Goal: Transaction & Acquisition: Download file/media

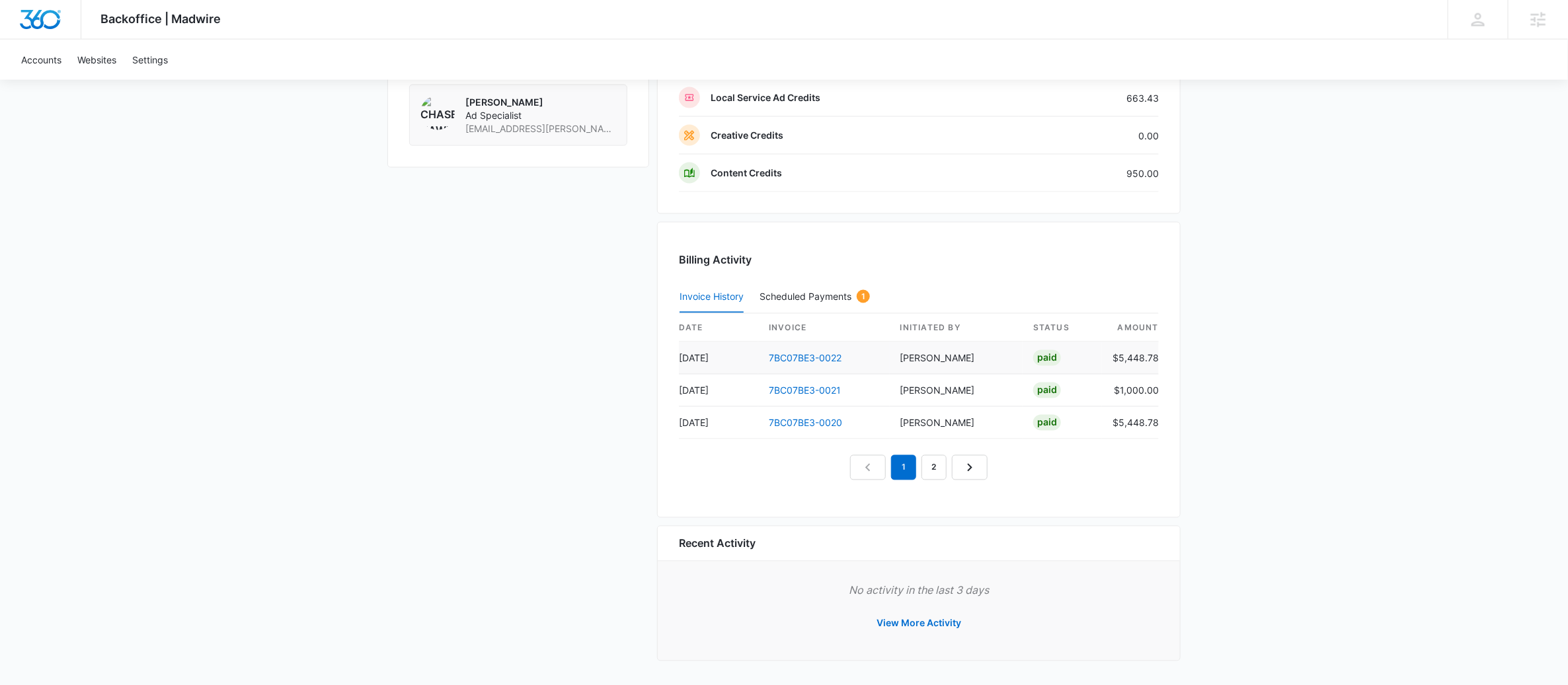
scroll to position [1243, 0]
click at [927, 461] on link "2" at bounding box center [933, 466] width 25 height 25
click at [958, 474] on link "3" at bounding box center [949, 466] width 25 height 25
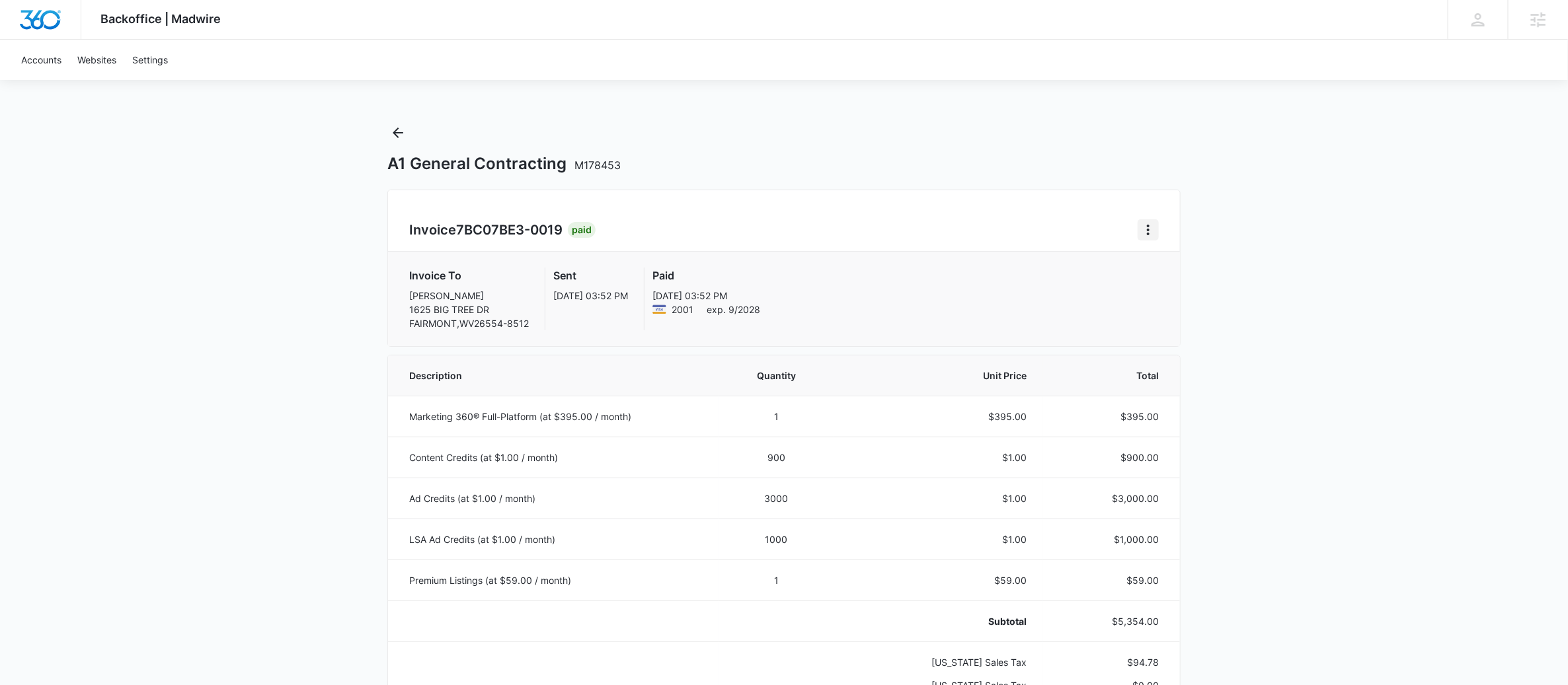
click at [1150, 233] on icon "Home" at bounding box center [1149, 230] width 15 height 15
click at [1170, 268] on link "Download Invoice" at bounding box center [1193, 267] width 77 height 11
click at [1152, 227] on icon "Home" at bounding box center [1149, 230] width 15 height 15
click at [1183, 273] on link "Download Invoice" at bounding box center [1193, 267] width 77 height 11
click at [1143, 227] on icon "Home" at bounding box center [1149, 230] width 15 height 15
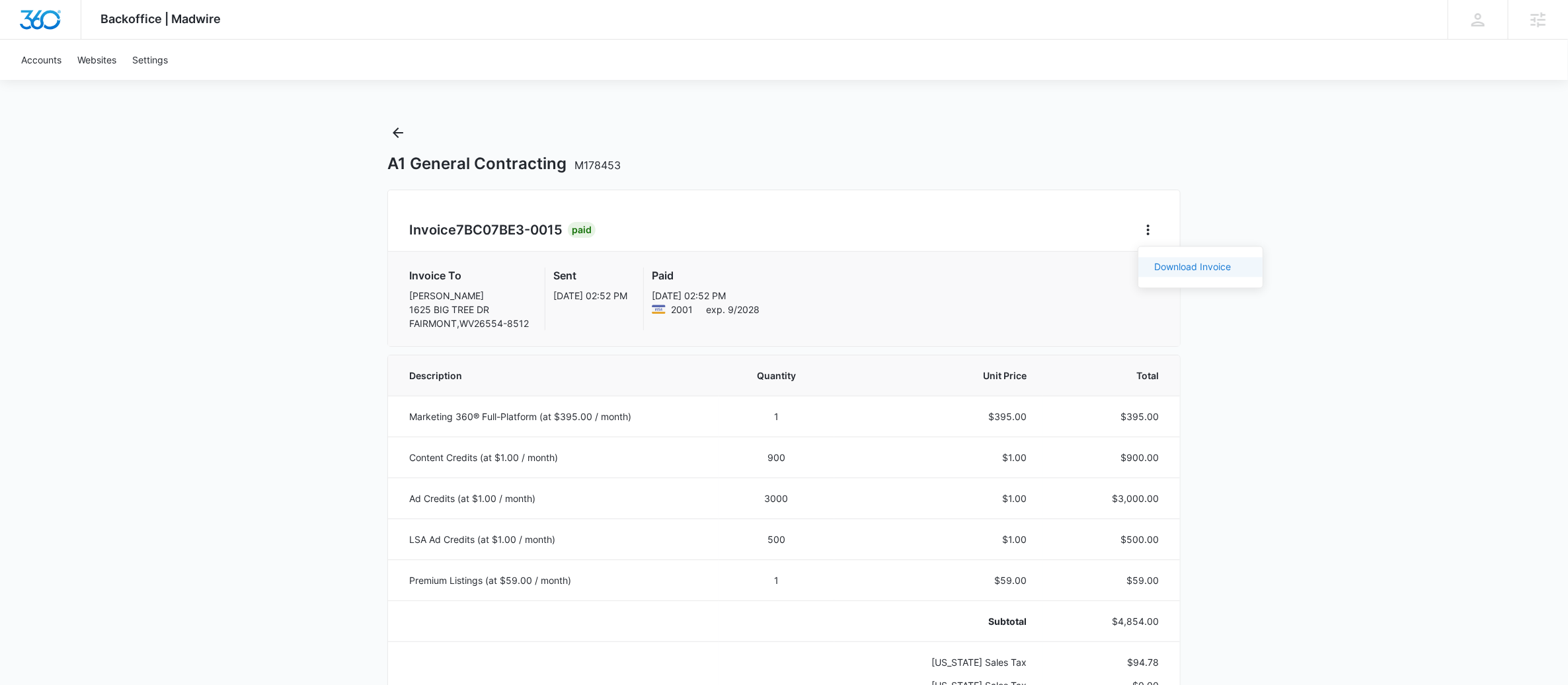
click at [1184, 266] on link "Download Invoice" at bounding box center [1193, 267] width 77 height 11
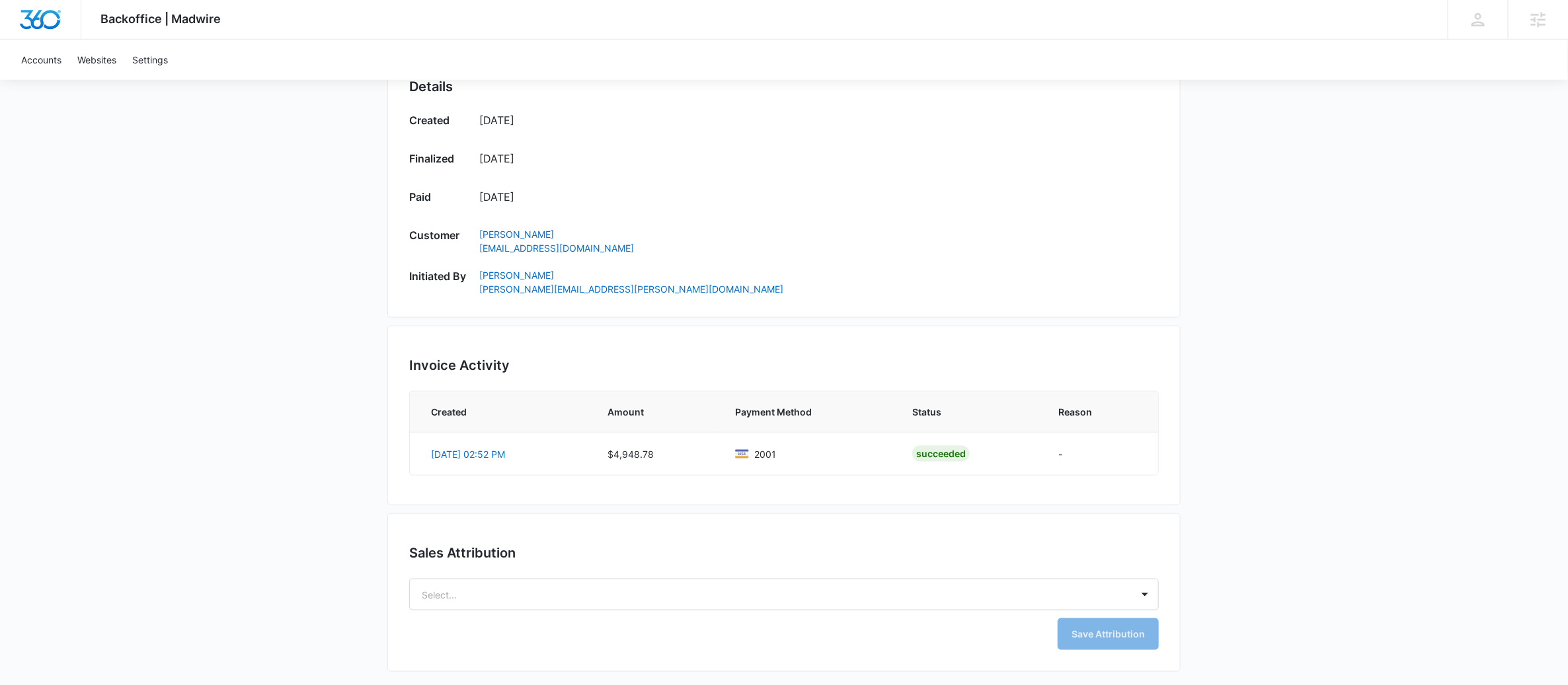
scroll to position [31, 0]
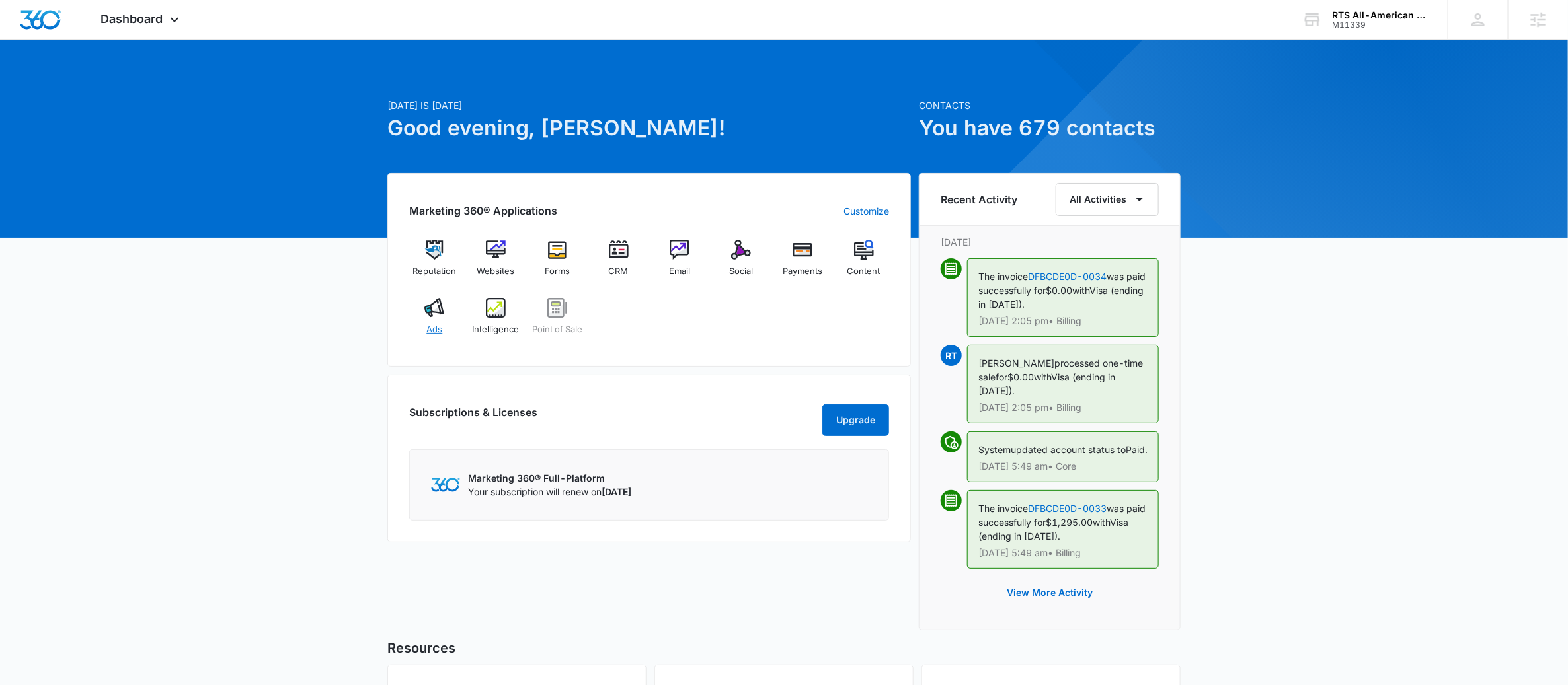
click at [426, 335] on span "Ads" at bounding box center [434, 330] width 15 height 13
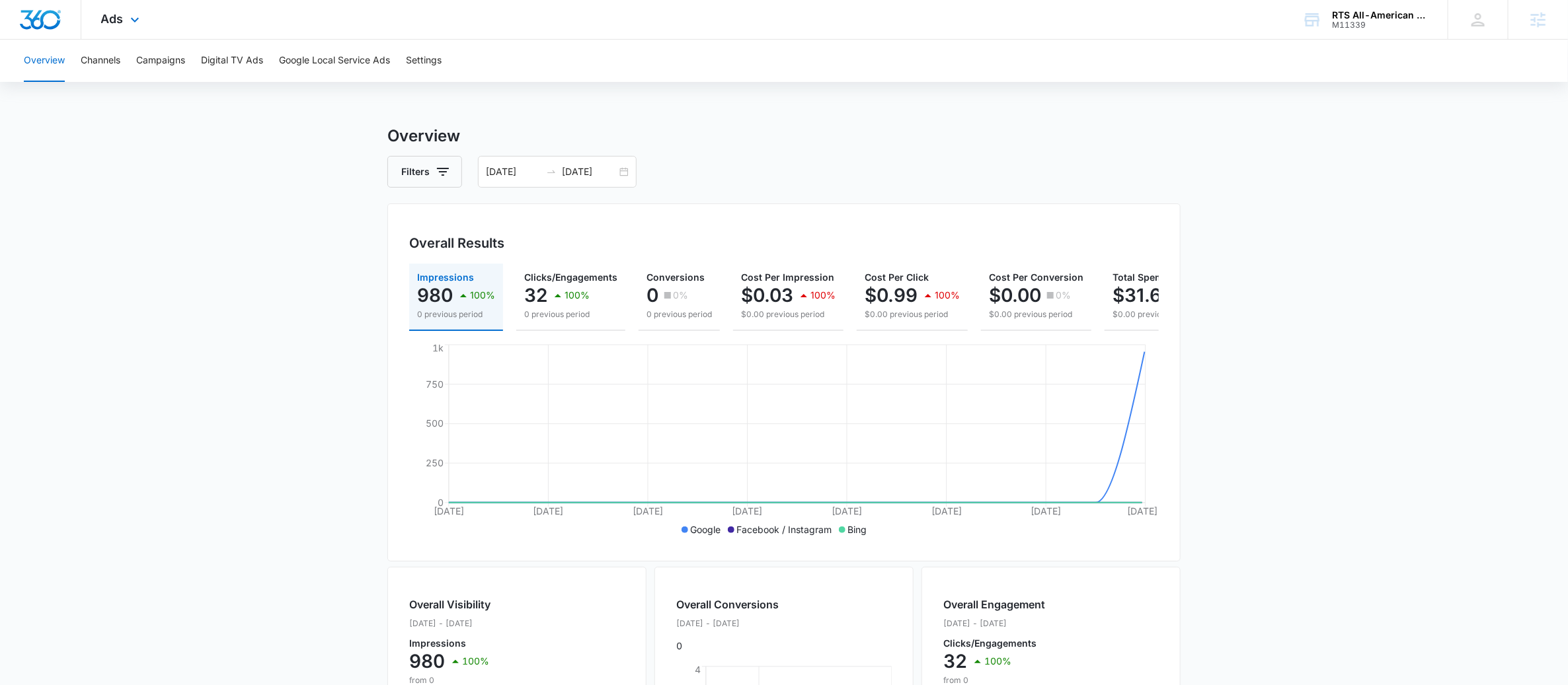
click at [121, 10] on div "Ads Apps Reputation Websites Forms CRM Email Social Payments POS Content Ads In…" at bounding box center [121, 19] width 81 height 39
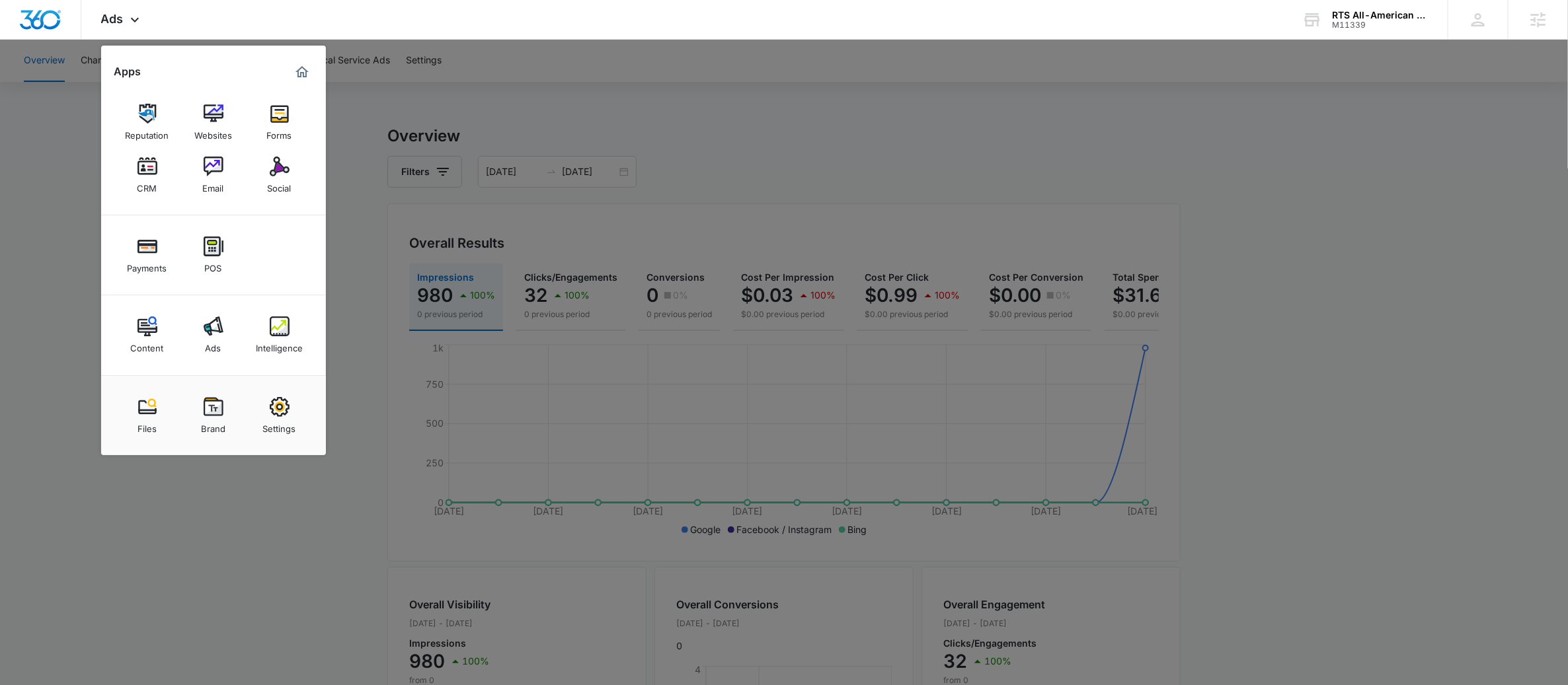
click at [536, 219] on div at bounding box center [784, 342] width 1568 height 685
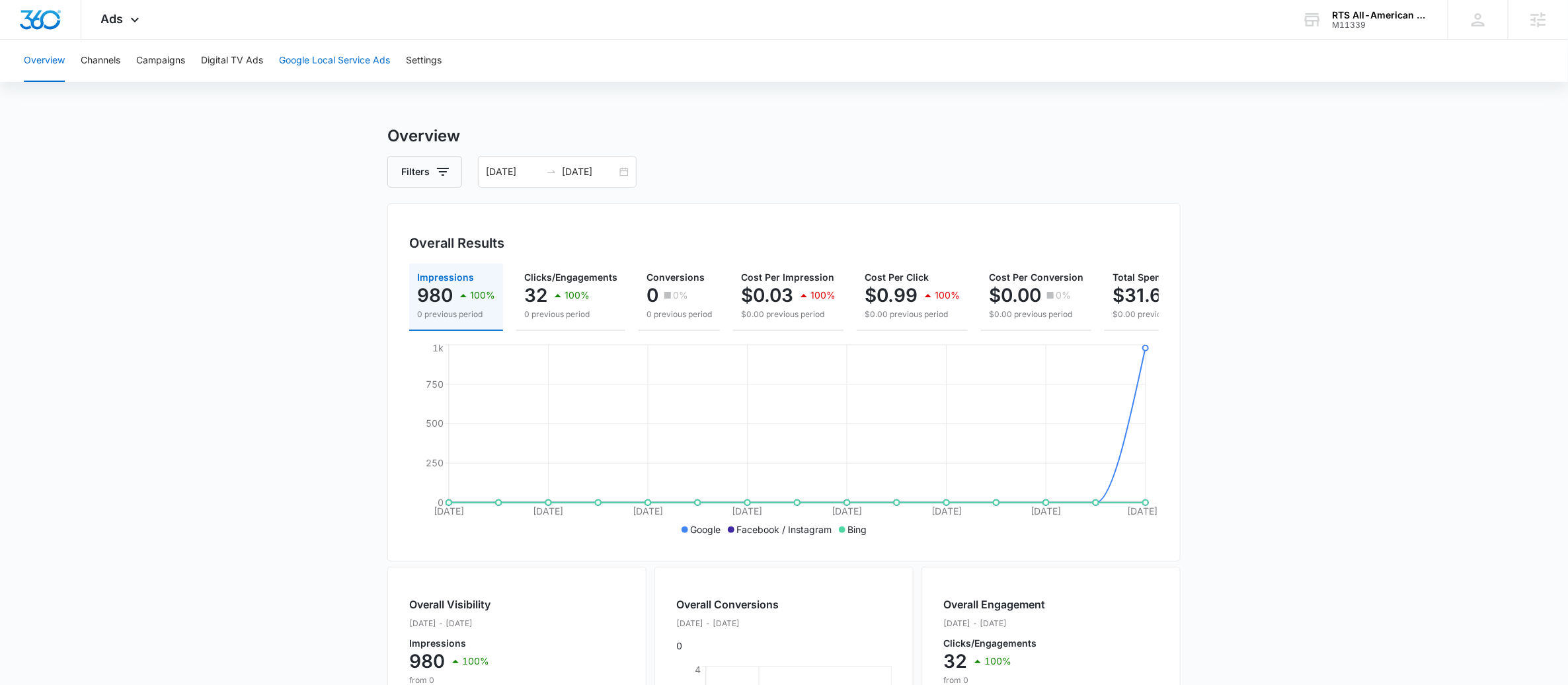
drag, startPoint x: 344, startPoint y: 27, endPoint x: 342, endPoint y: 41, distance: 14.1
click at [344, 29] on div "Ads Apps Reputation Websites Forms CRM Email Social Payments POS Content Ads In…" at bounding box center [784, 20] width 1568 height 40
click at [338, 65] on button "Google Local Service Ads" at bounding box center [334, 60] width 111 height 42
